Goal: Information Seeking & Learning: Learn about a topic

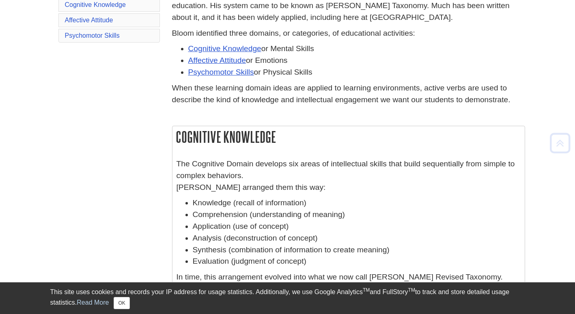
scroll to position [175, 0]
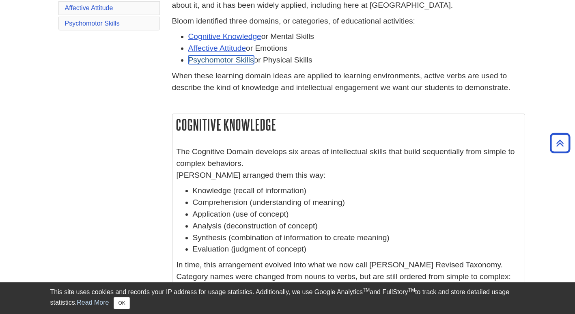
click at [217, 62] on link "Psychomotor Skills" at bounding box center [221, 60] width 66 height 9
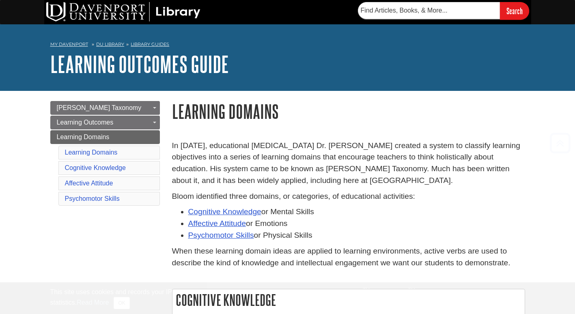
scroll to position [700, 0]
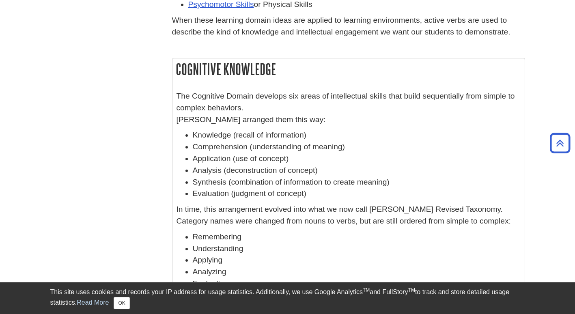
scroll to position [232, 0]
click at [240, 4] on link "Psychomotor Skills" at bounding box center [221, 3] width 66 height 9
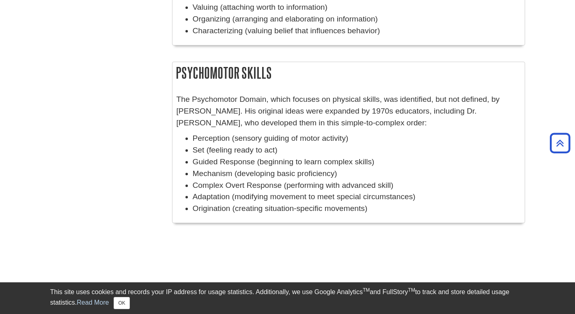
scroll to position [637, 0]
